Goal: Information Seeking & Learning: Check status

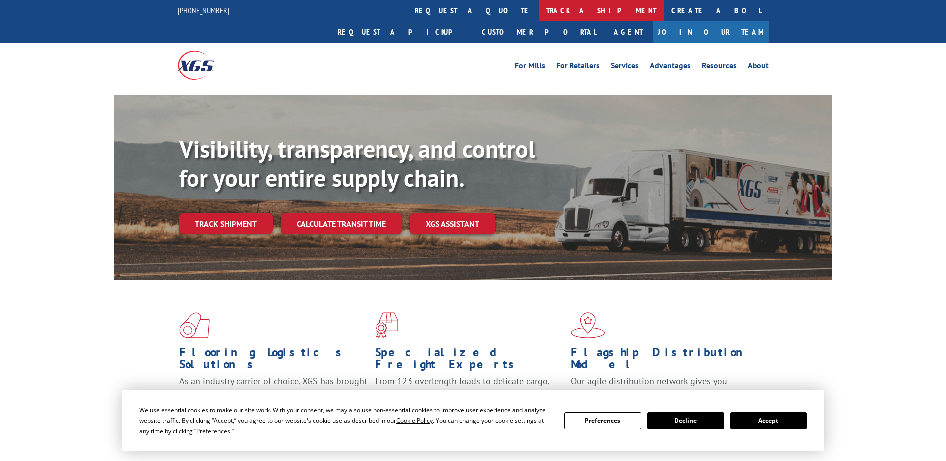
click at [539, 14] on link "track a shipment" at bounding box center [601, 10] width 125 height 21
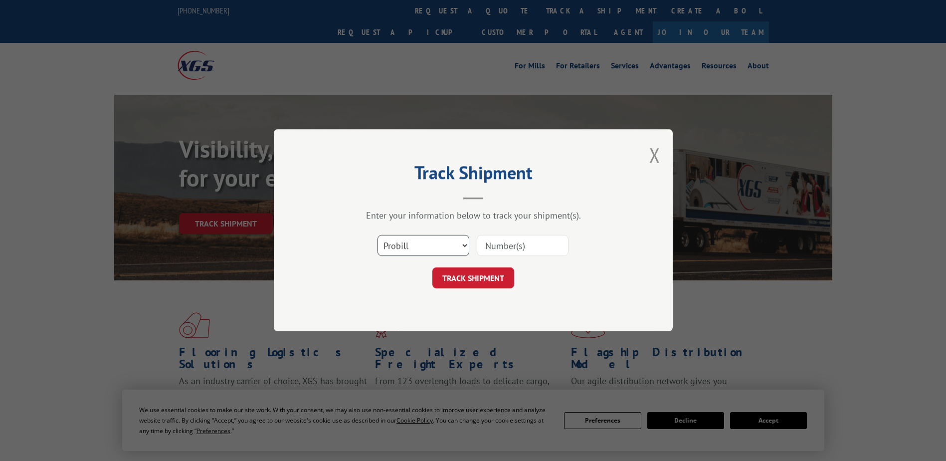
click at [440, 244] on select "Select category... Probill BOL PO" at bounding box center [423, 245] width 92 height 21
select select "bol"
click at [377, 235] on select "Select category... Probill BOL PO" at bounding box center [423, 245] width 92 height 21
click at [499, 243] on input at bounding box center [523, 245] width 92 height 21
paste input "2851339"
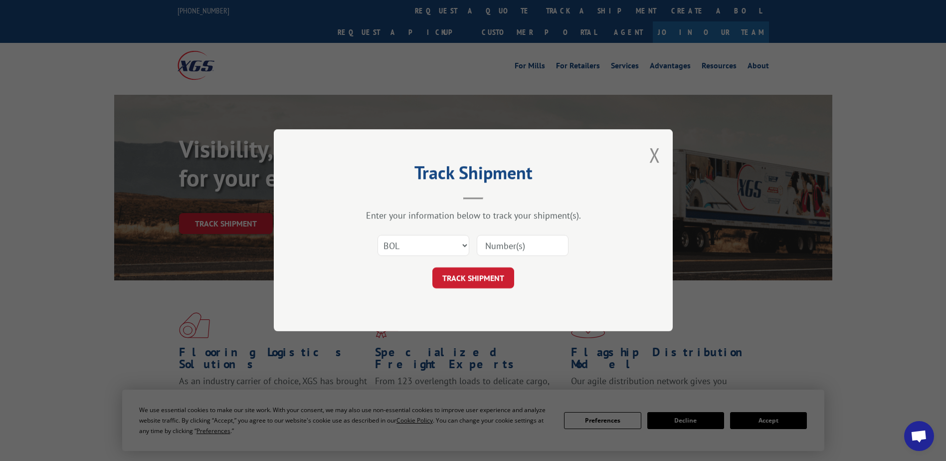
type input "2851339"
click button "TRACK SHIPMENT" at bounding box center [473, 278] width 82 height 21
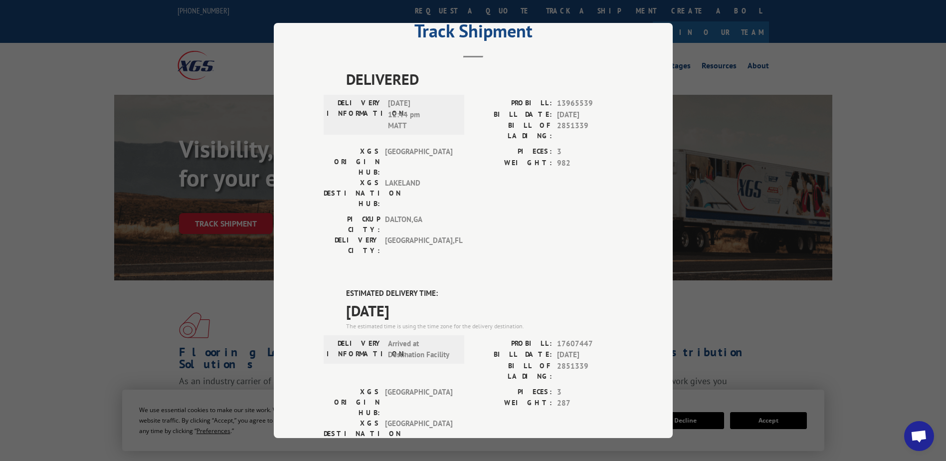
scroll to position [150, 0]
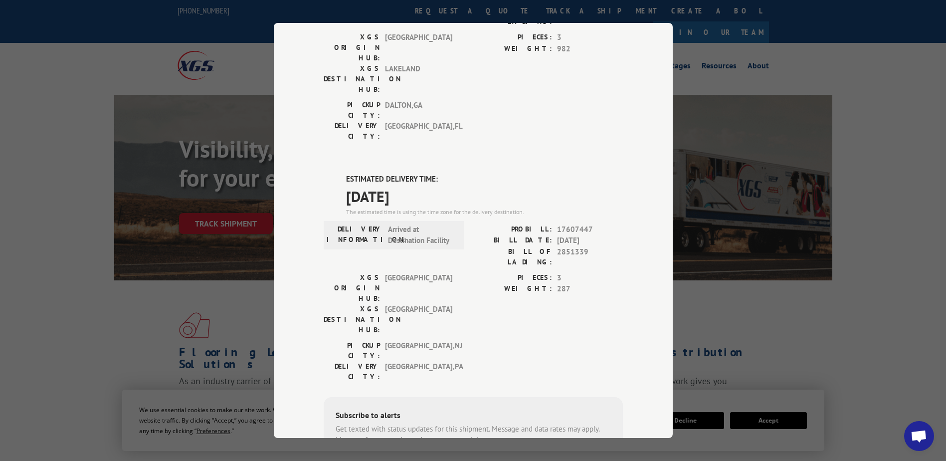
click at [634, 84] on div "Track Shipment DELIVERED DELIVERY INFORMATION: [DATE] 12:44 pm [PERSON_NAME]: 1…" at bounding box center [473, 230] width 399 height 415
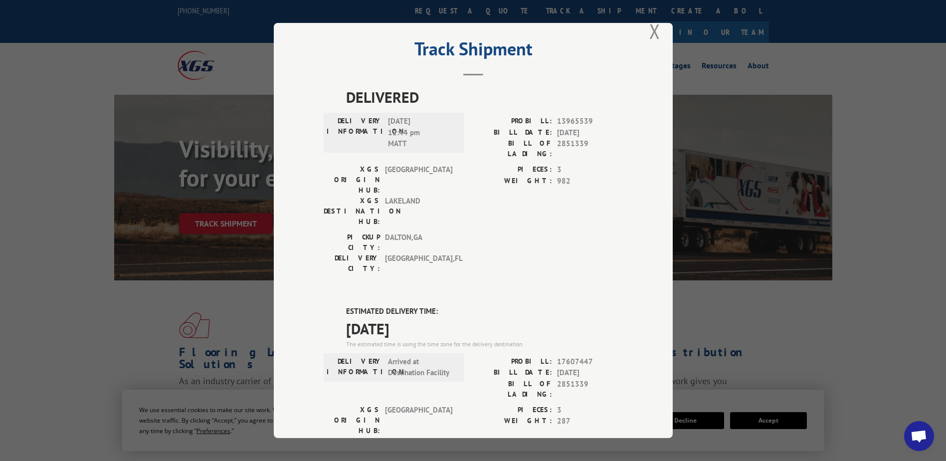
scroll to position [0, 0]
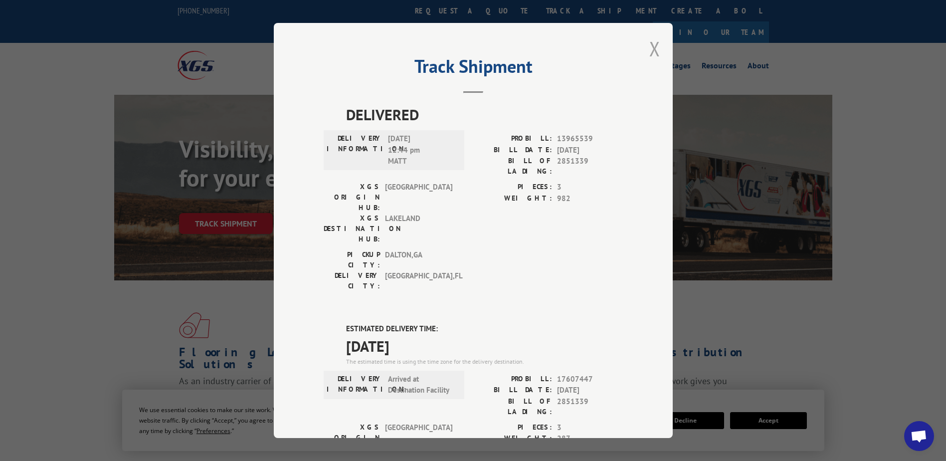
click at [652, 48] on button "Close modal" at bounding box center [654, 48] width 11 height 26
